Goal: Navigation & Orientation: Understand site structure

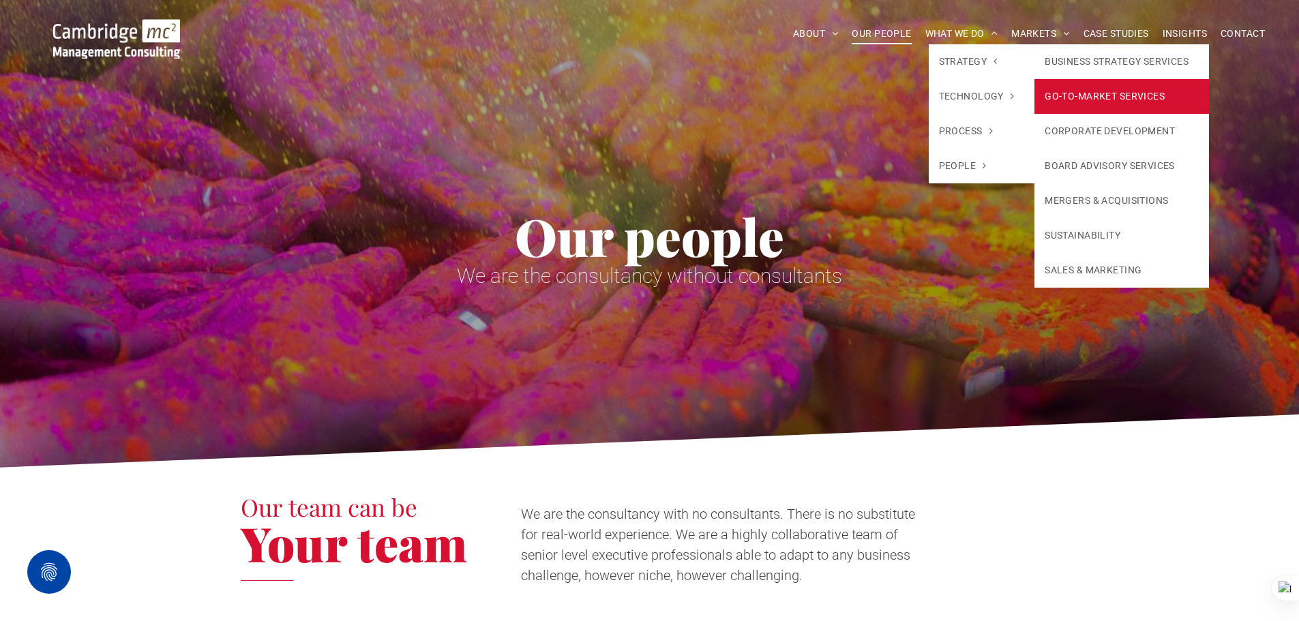
click at [1085, 97] on link "GO-TO-MARKET SERVICES" at bounding box center [1122, 96] width 175 height 35
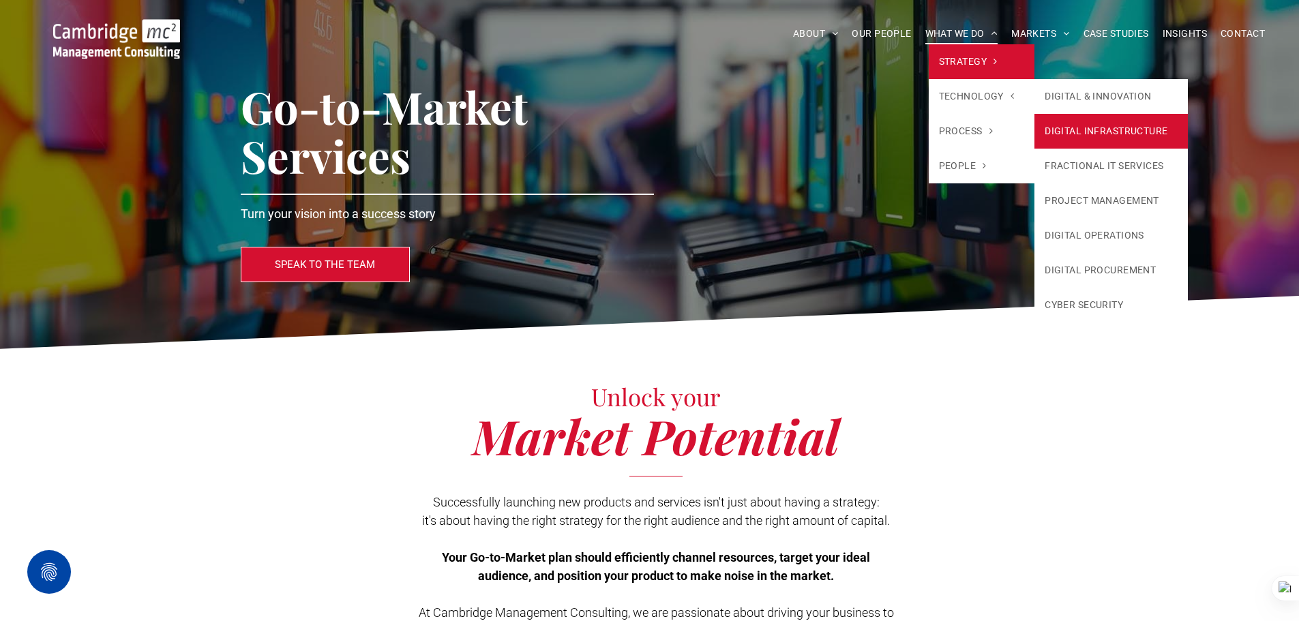
click at [1101, 115] on link "DIGITAL INFRASTRUCTURE" at bounding box center [1111, 131] width 153 height 35
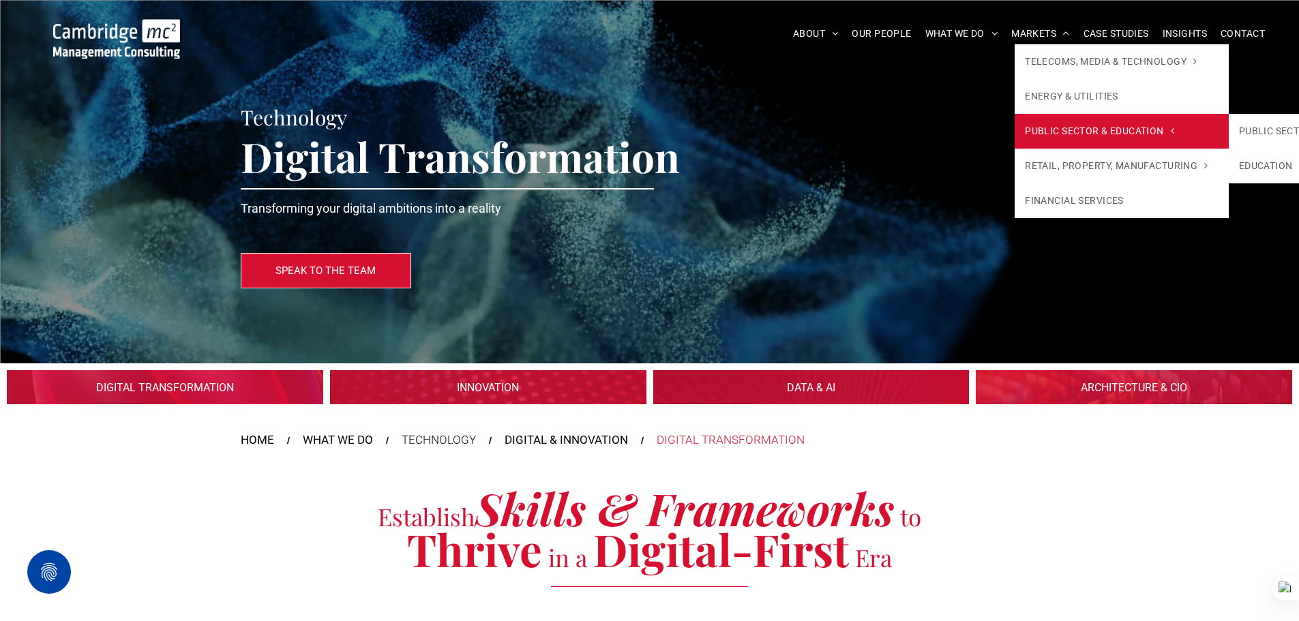
click at [1066, 136] on span "PUBLIC SECTOR & EDUCATION" at bounding box center [1099, 131] width 149 height 14
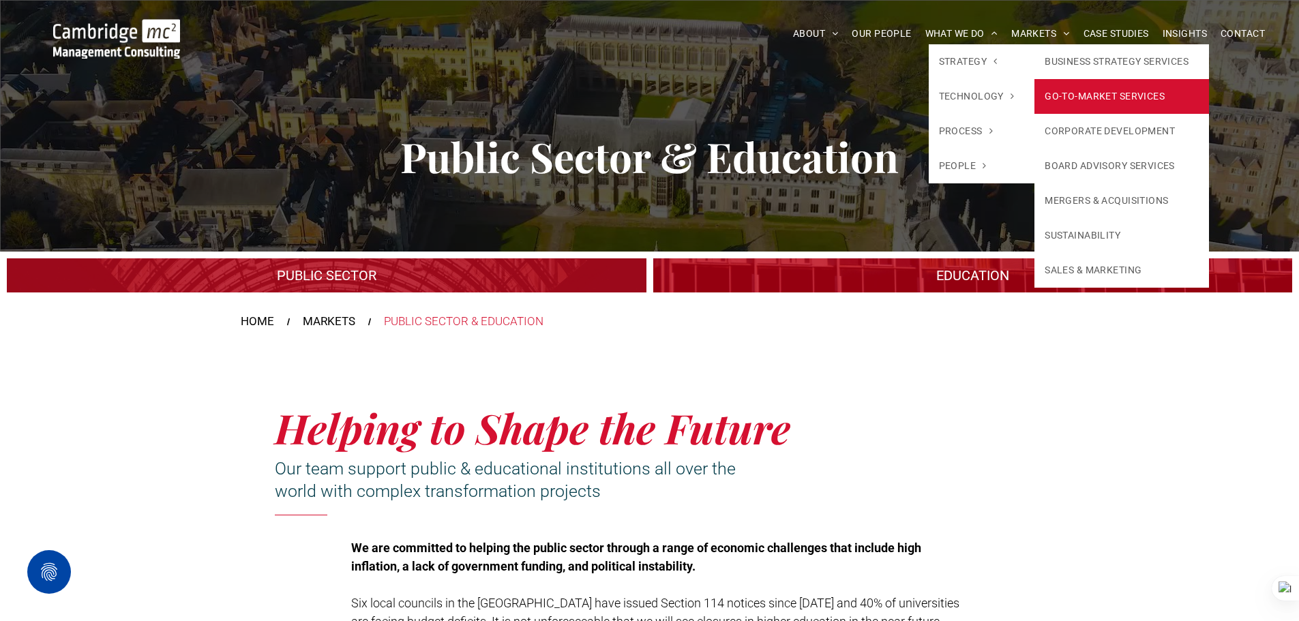
click at [1067, 90] on link "GO-TO-MARKET SERVICES" at bounding box center [1122, 96] width 175 height 35
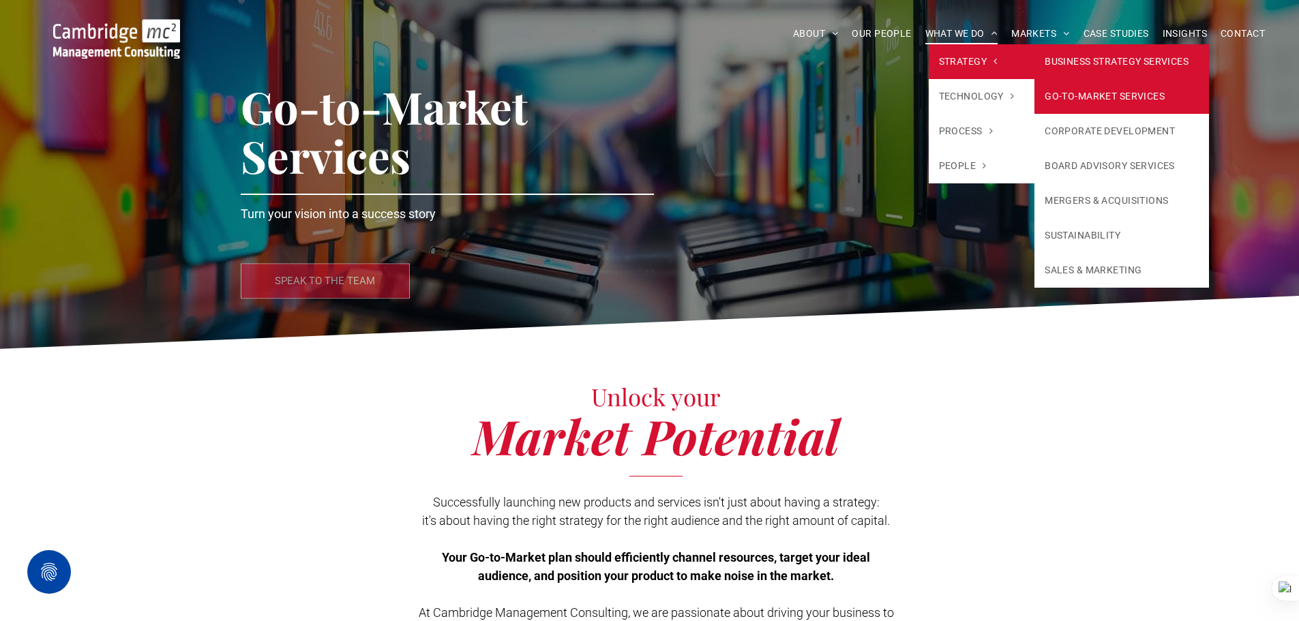
click at [1061, 59] on link "BUSINESS STRATEGY SERVICES" at bounding box center [1122, 61] width 175 height 35
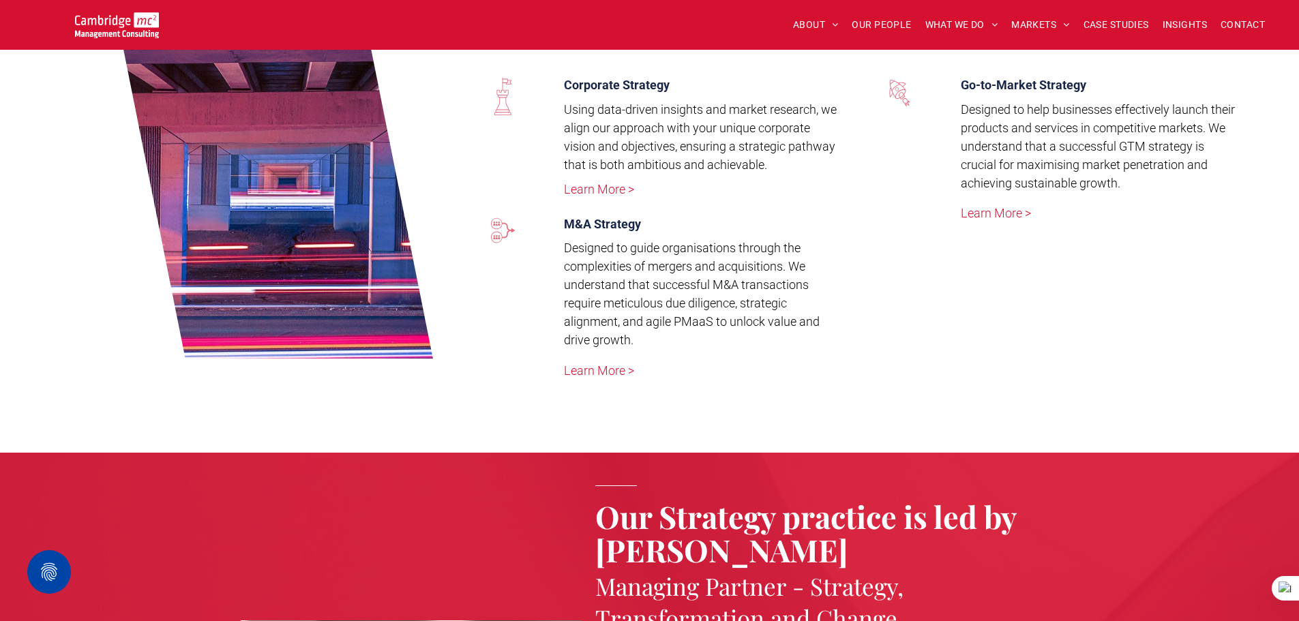
scroll to position [1296, 0]
